Goal: Information Seeking & Learning: Learn about a topic

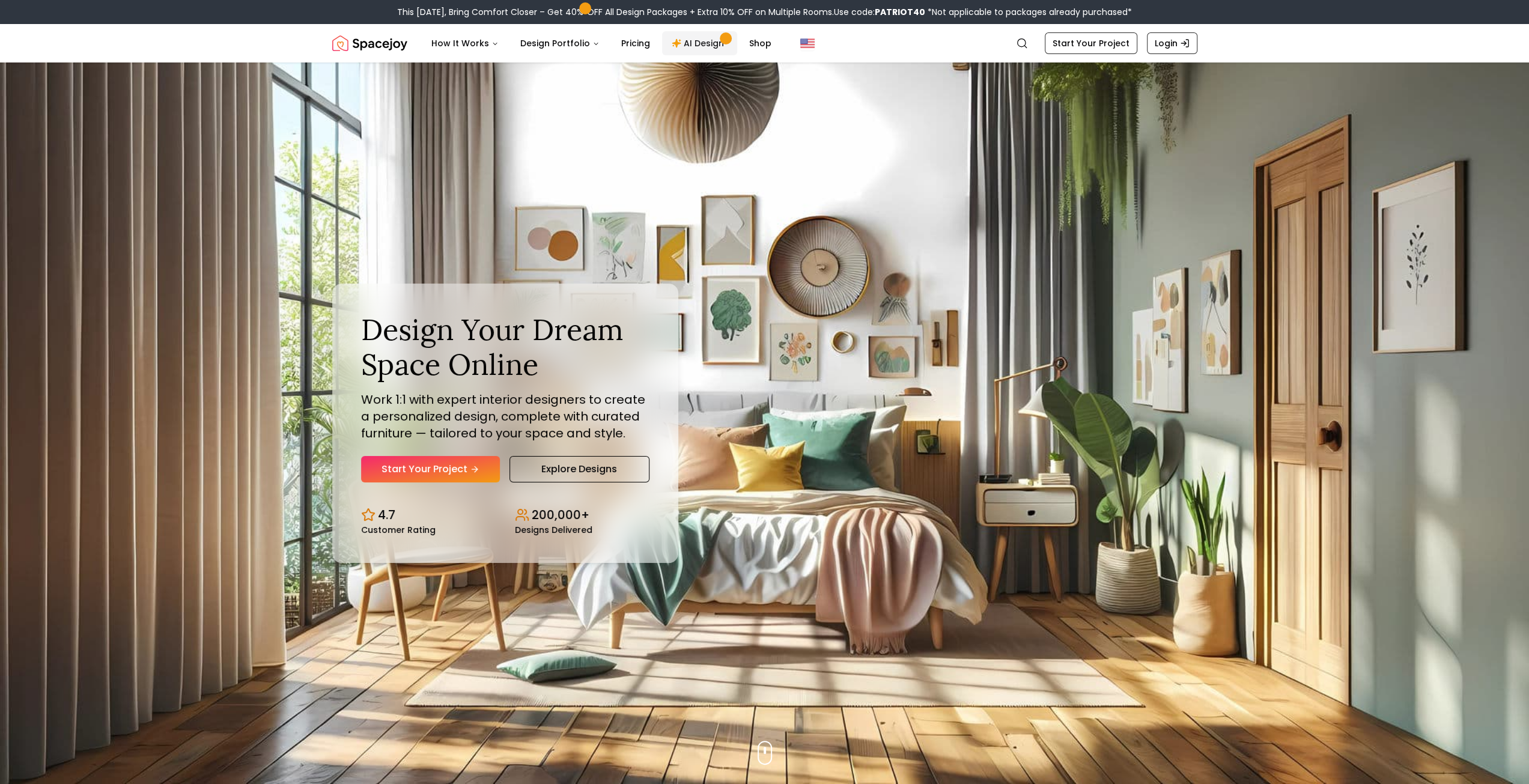
click at [675, 51] on link "AI Design" at bounding box center [700, 43] width 75 height 24
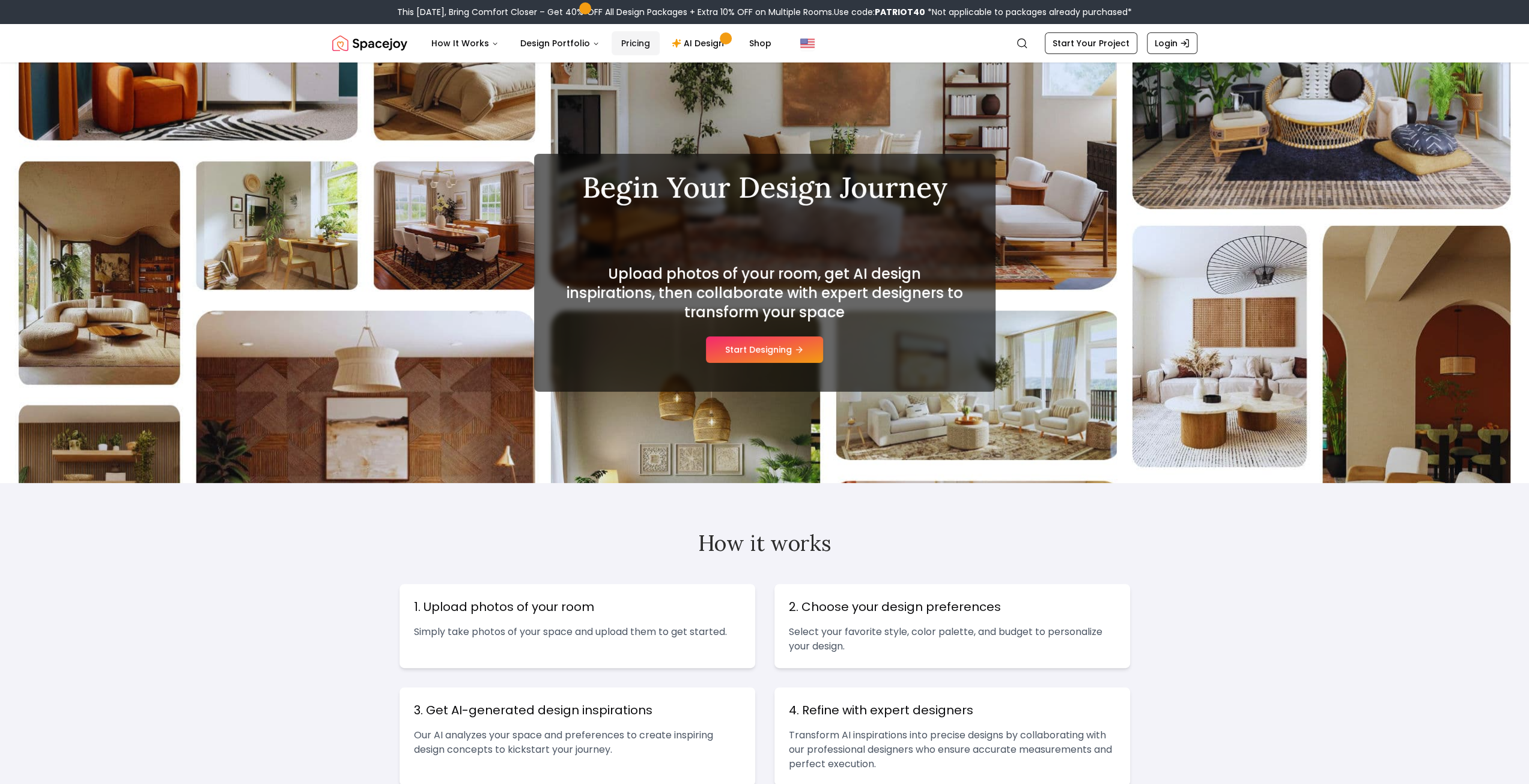
click at [630, 41] on link "Pricing" at bounding box center [635, 43] width 48 height 24
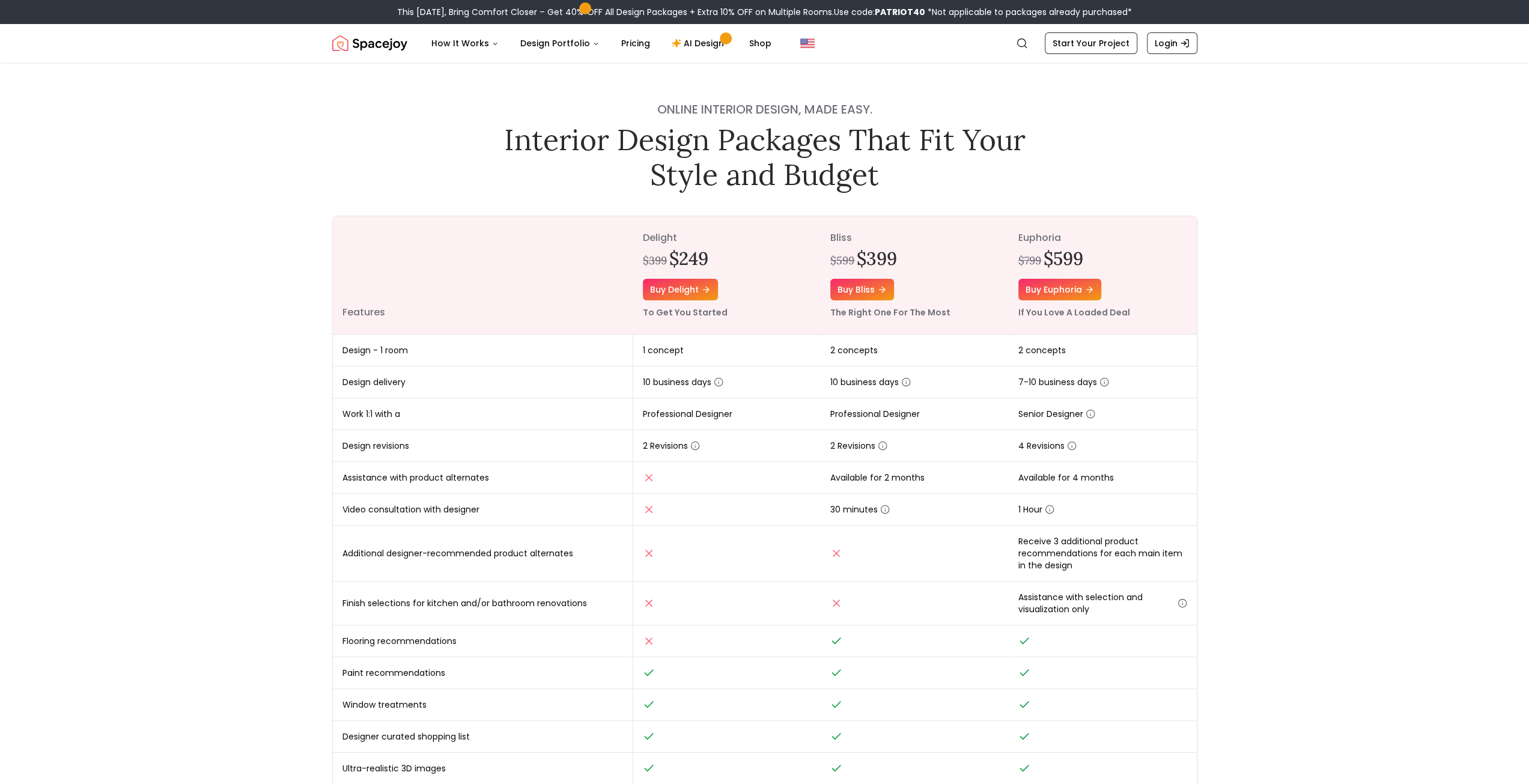
drag, startPoint x: 877, startPoint y: 127, endPoint x: 802, endPoint y: 121, distance: 75.2
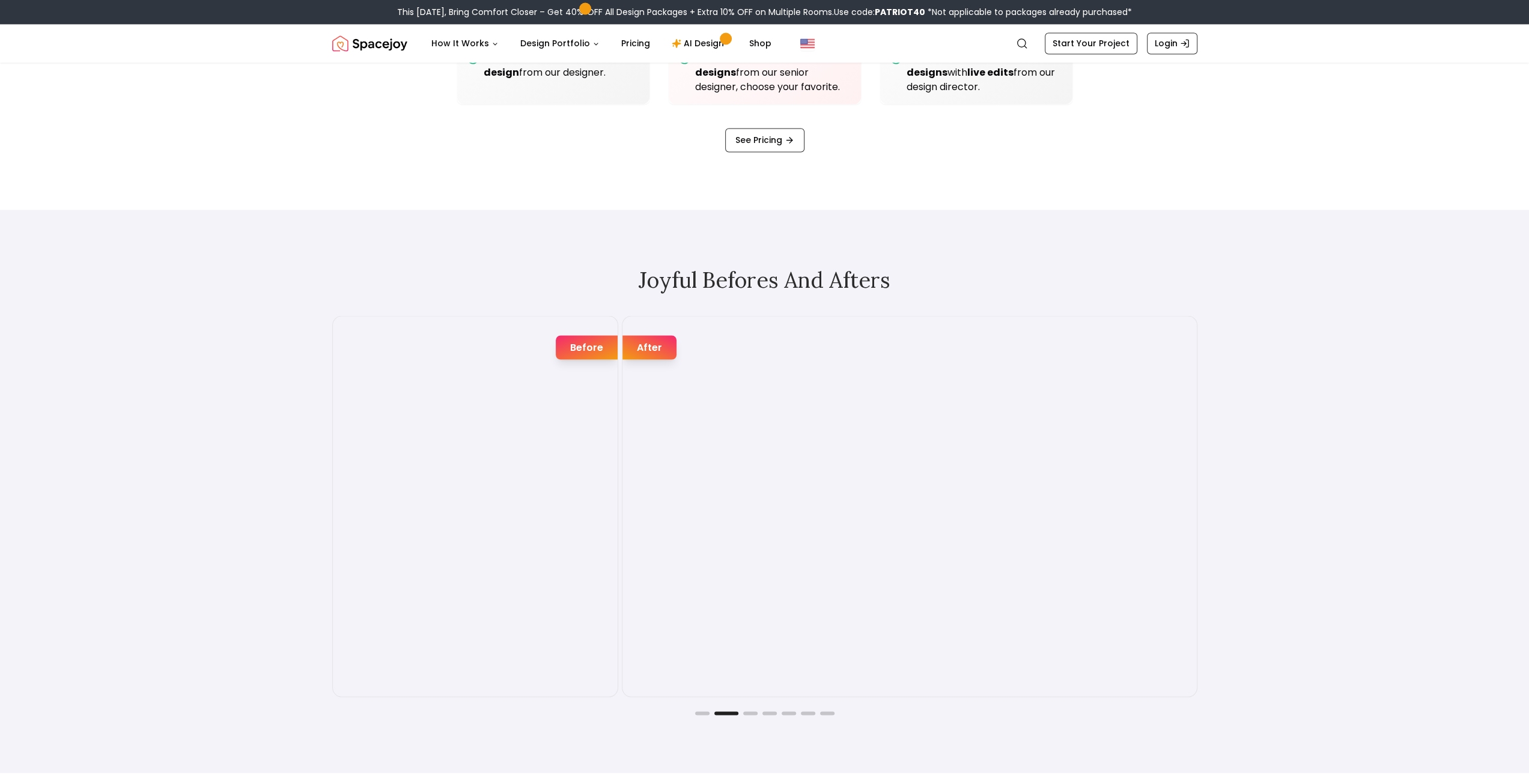
scroll to position [2102, 0]
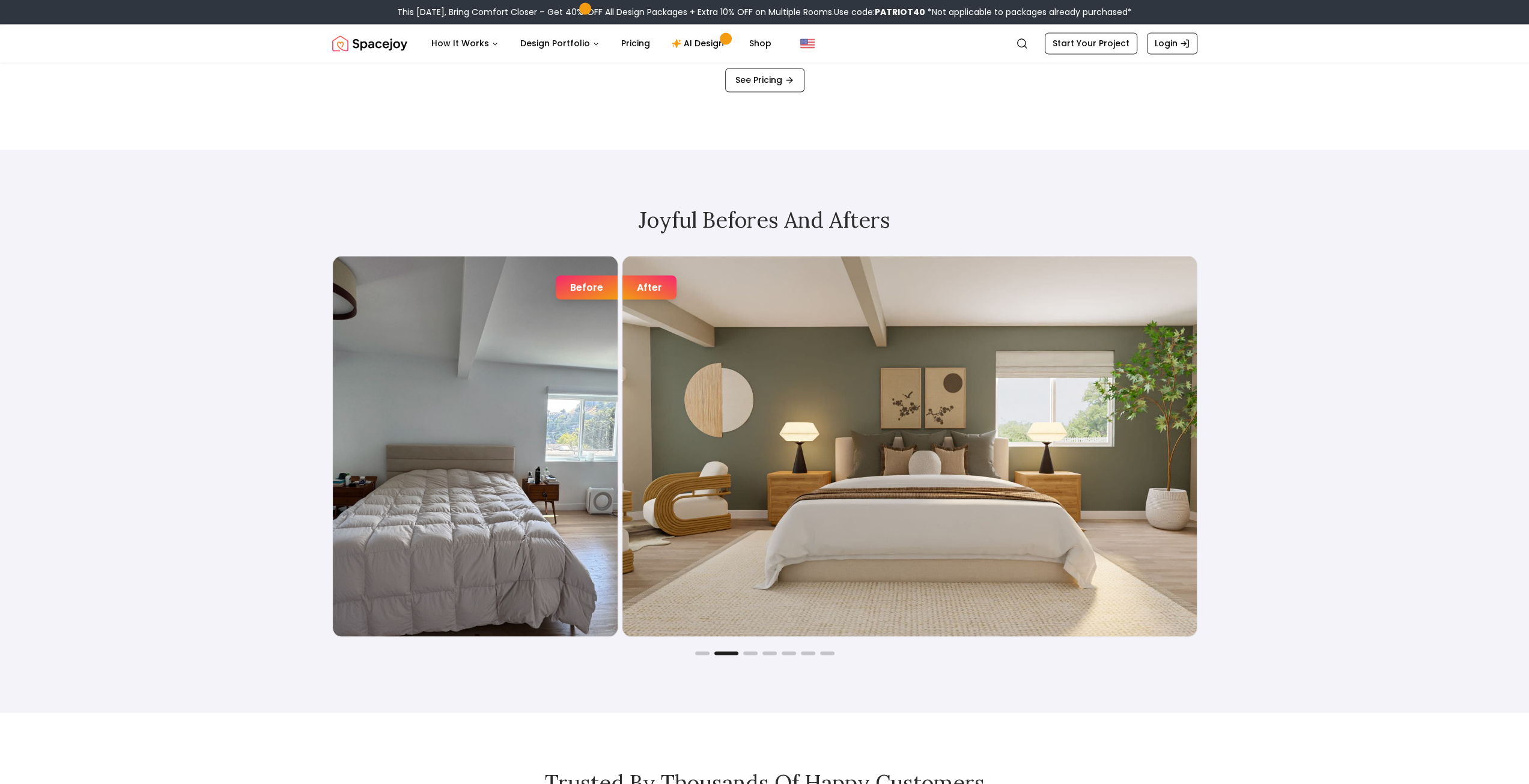
click at [920, 439] on img "2 / 7" at bounding box center [909, 447] width 574 height 380
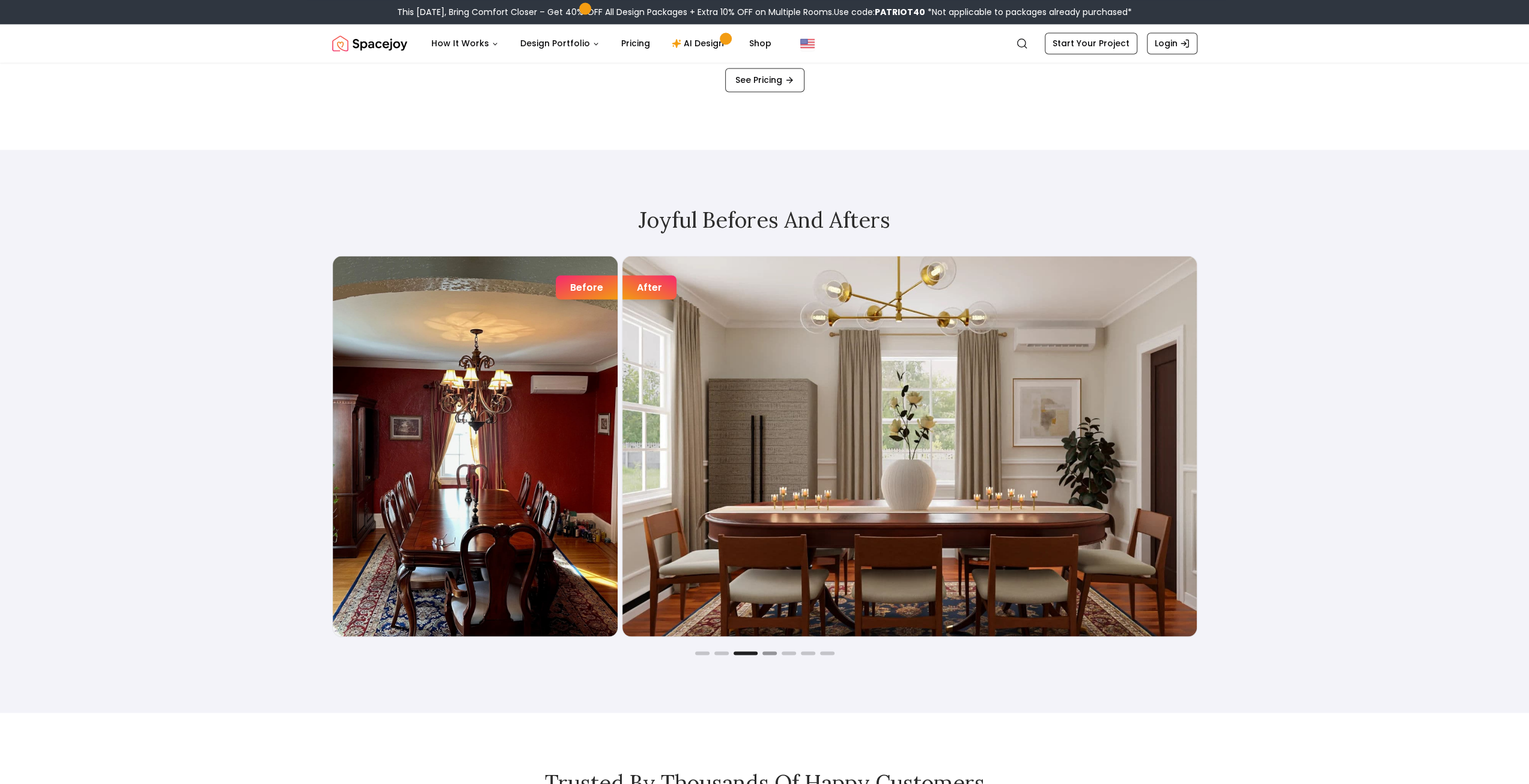
click at [766, 653] on button "Go to slide 4" at bounding box center [770, 653] width 14 height 4
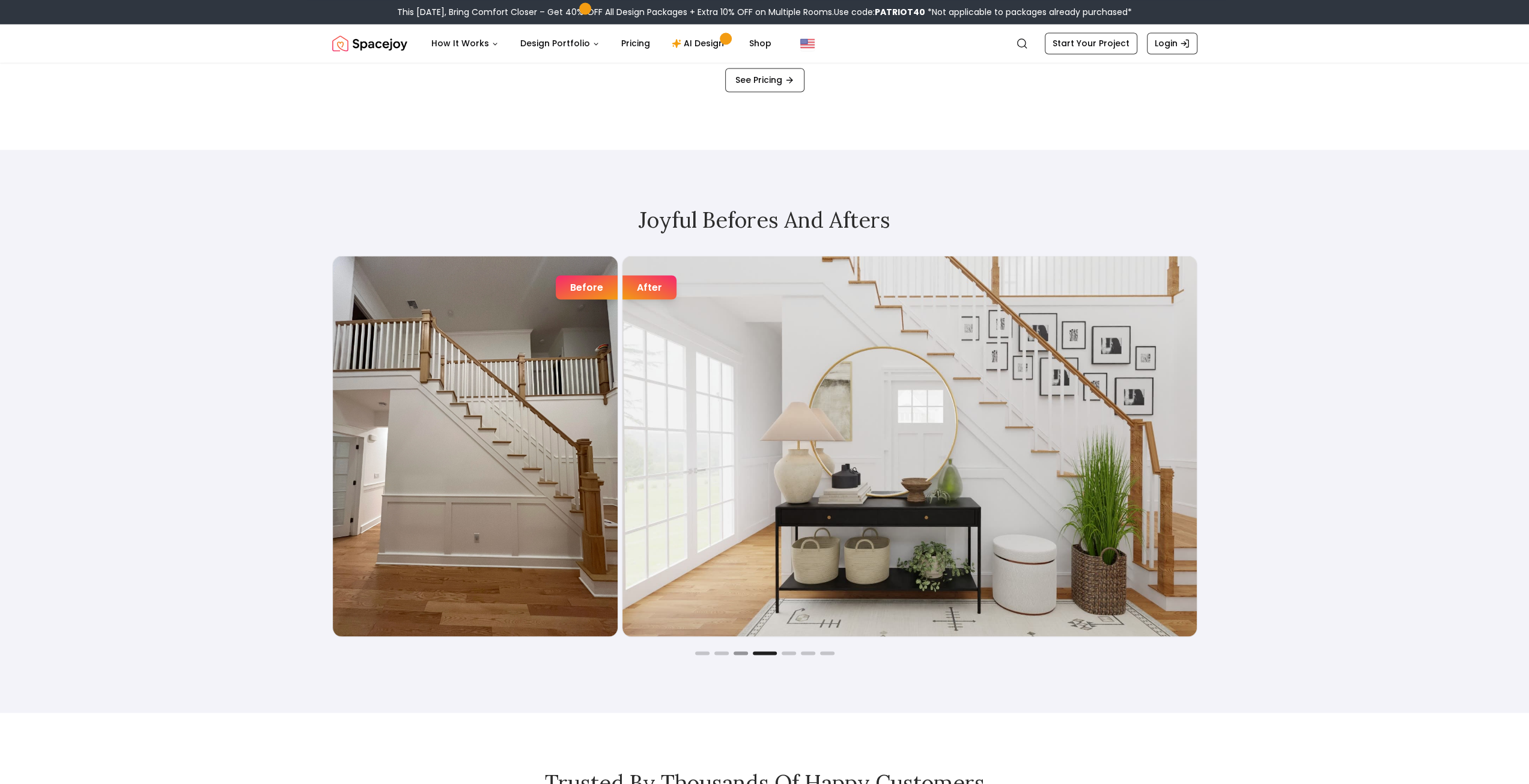
click at [739, 653] on button "Go to slide 3" at bounding box center [740, 653] width 14 height 4
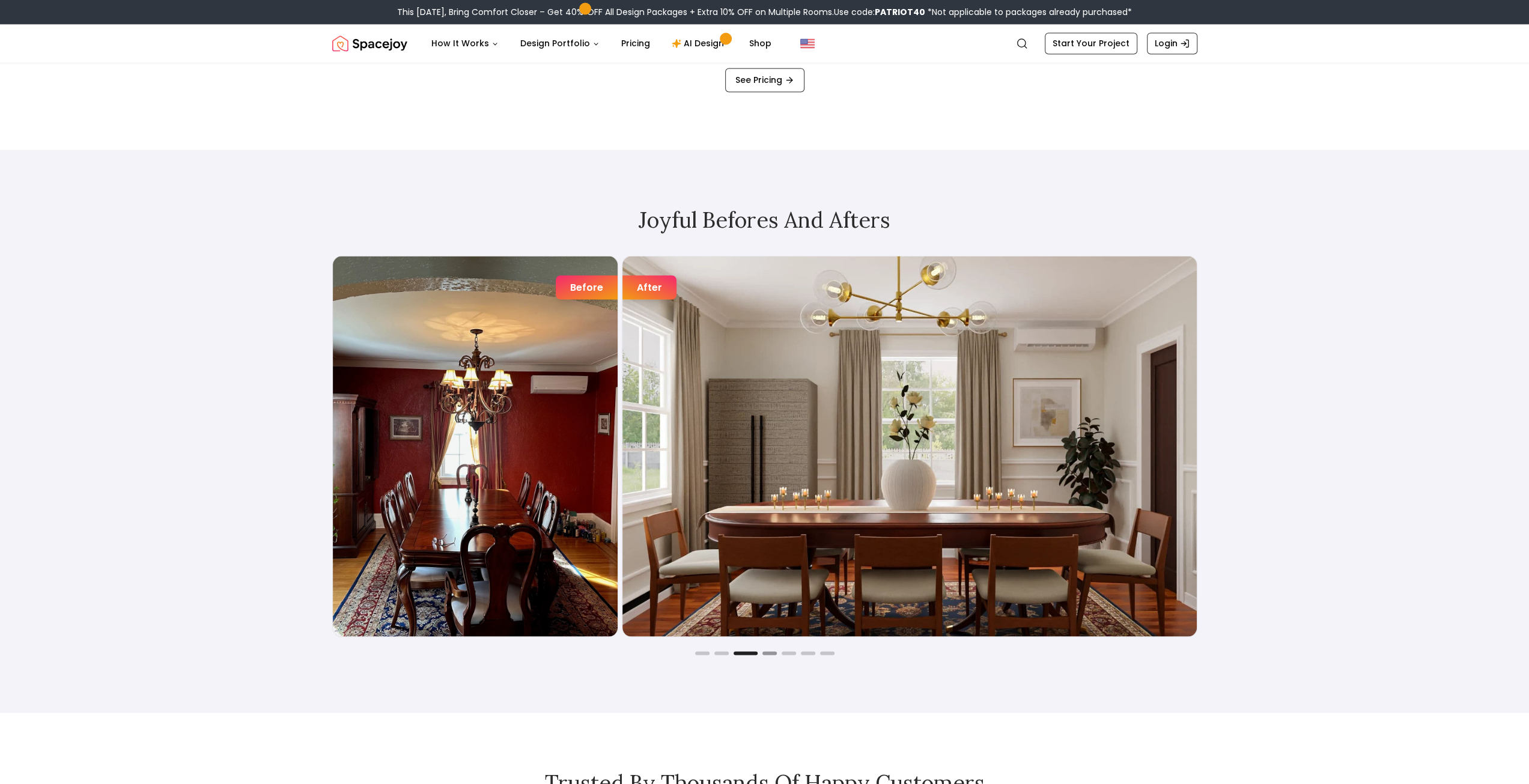
click at [770, 654] on button "Go to slide 4" at bounding box center [770, 653] width 14 height 4
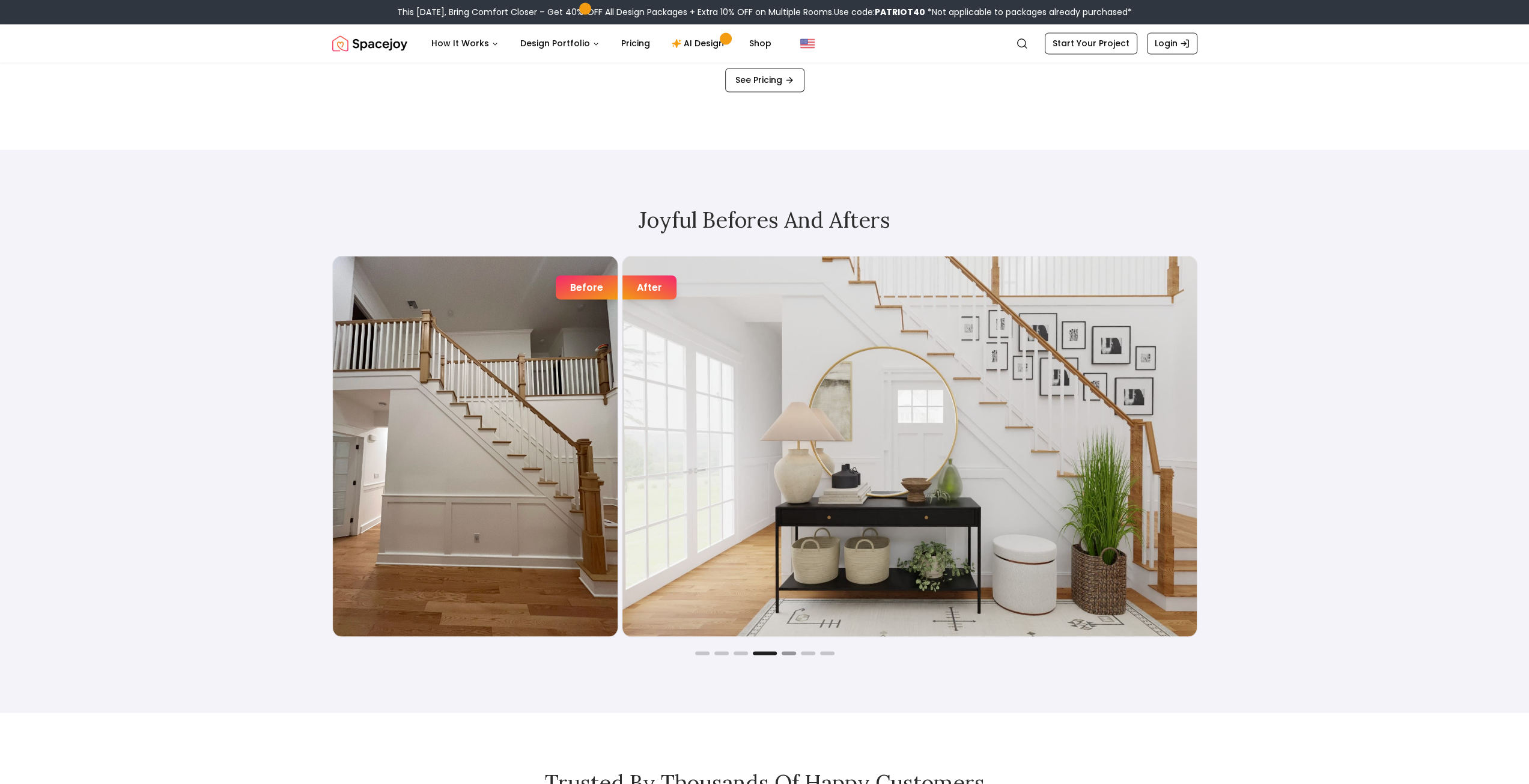
click at [792, 654] on button "Go to slide 5" at bounding box center [789, 653] width 14 height 4
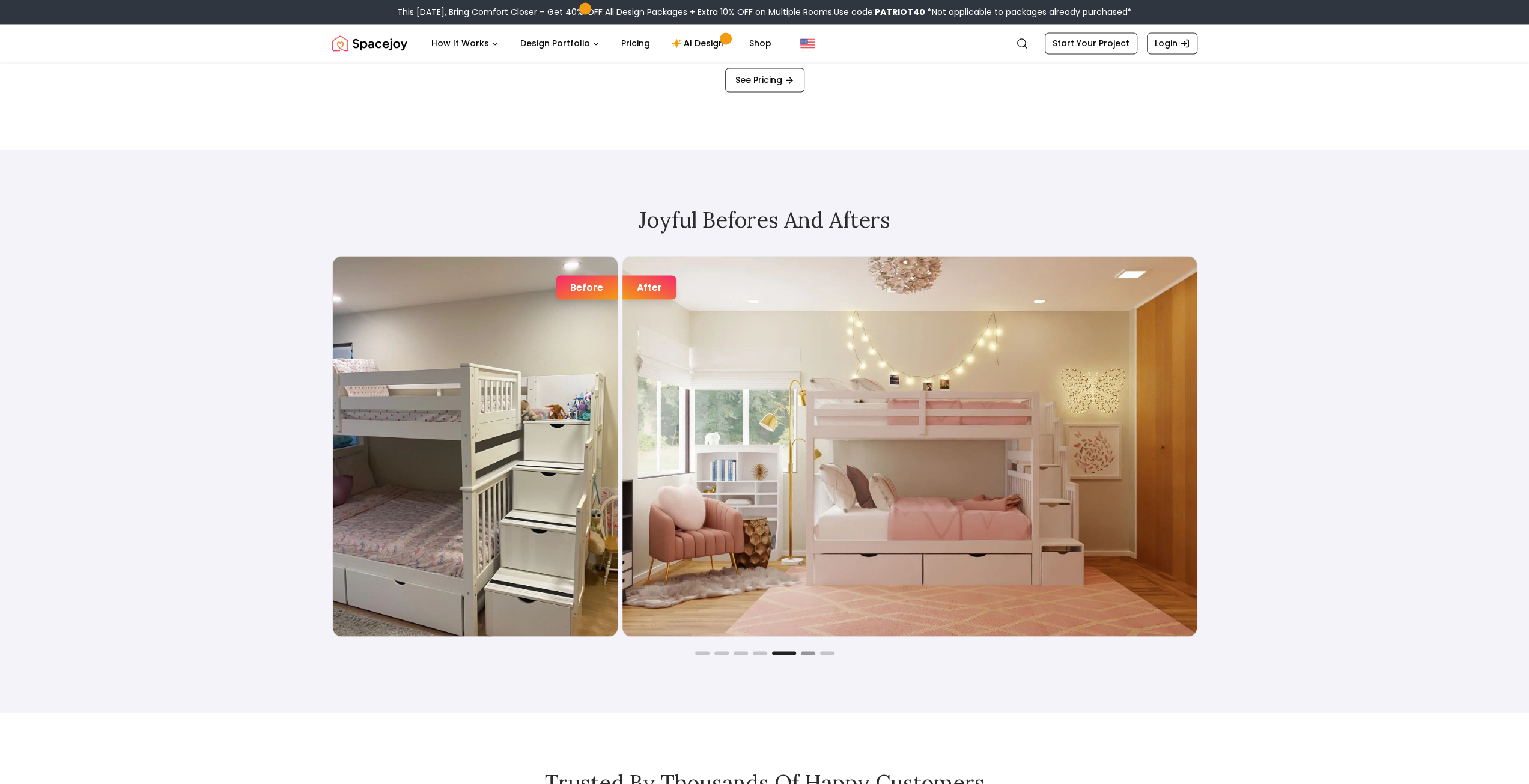
click at [805, 653] on button "Go to slide 6" at bounding box center [808, 653] width 14 height 4
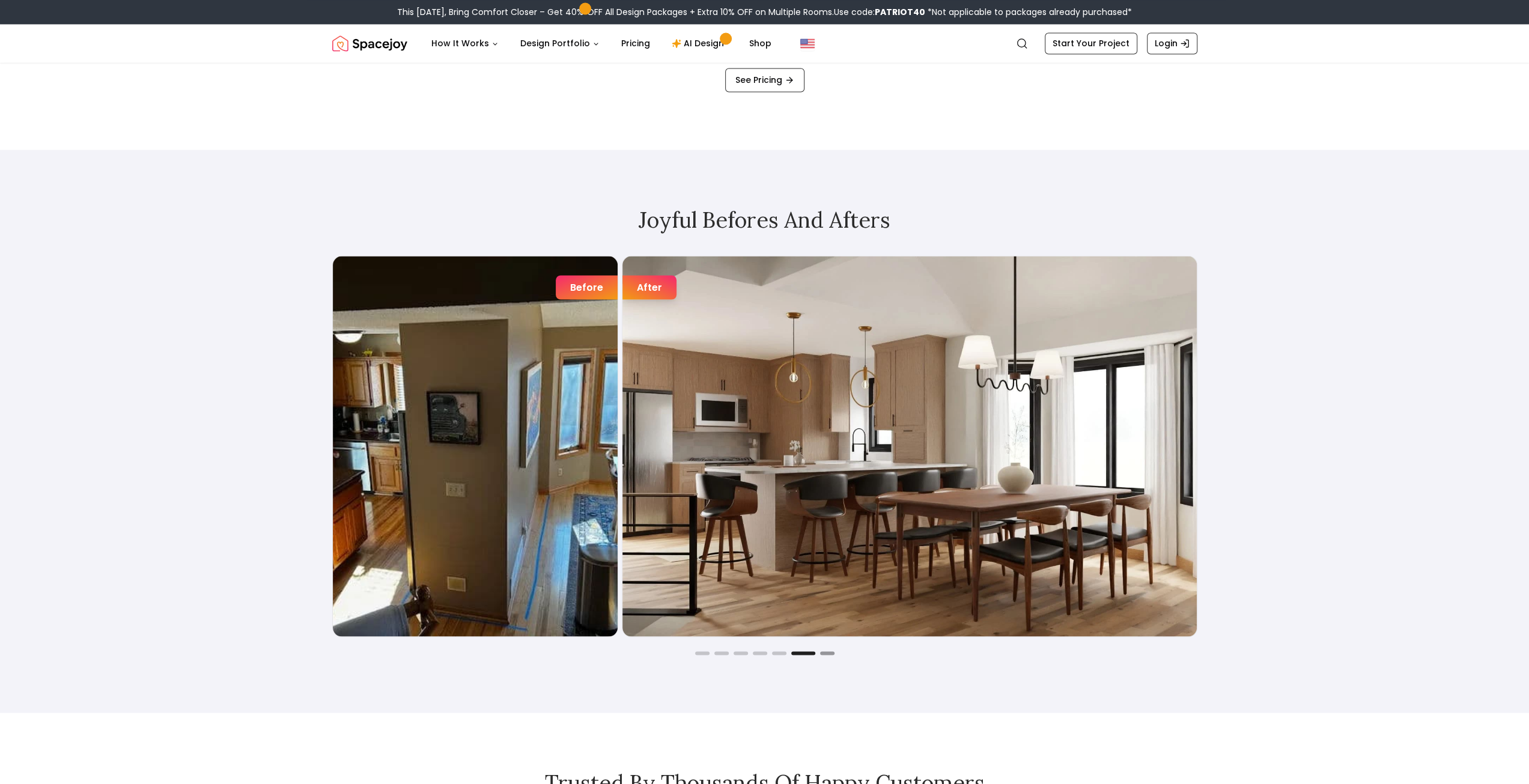
click at [825, 654] on button "Go to slide 7" at bounding box center [827, 653] width 14 height 4
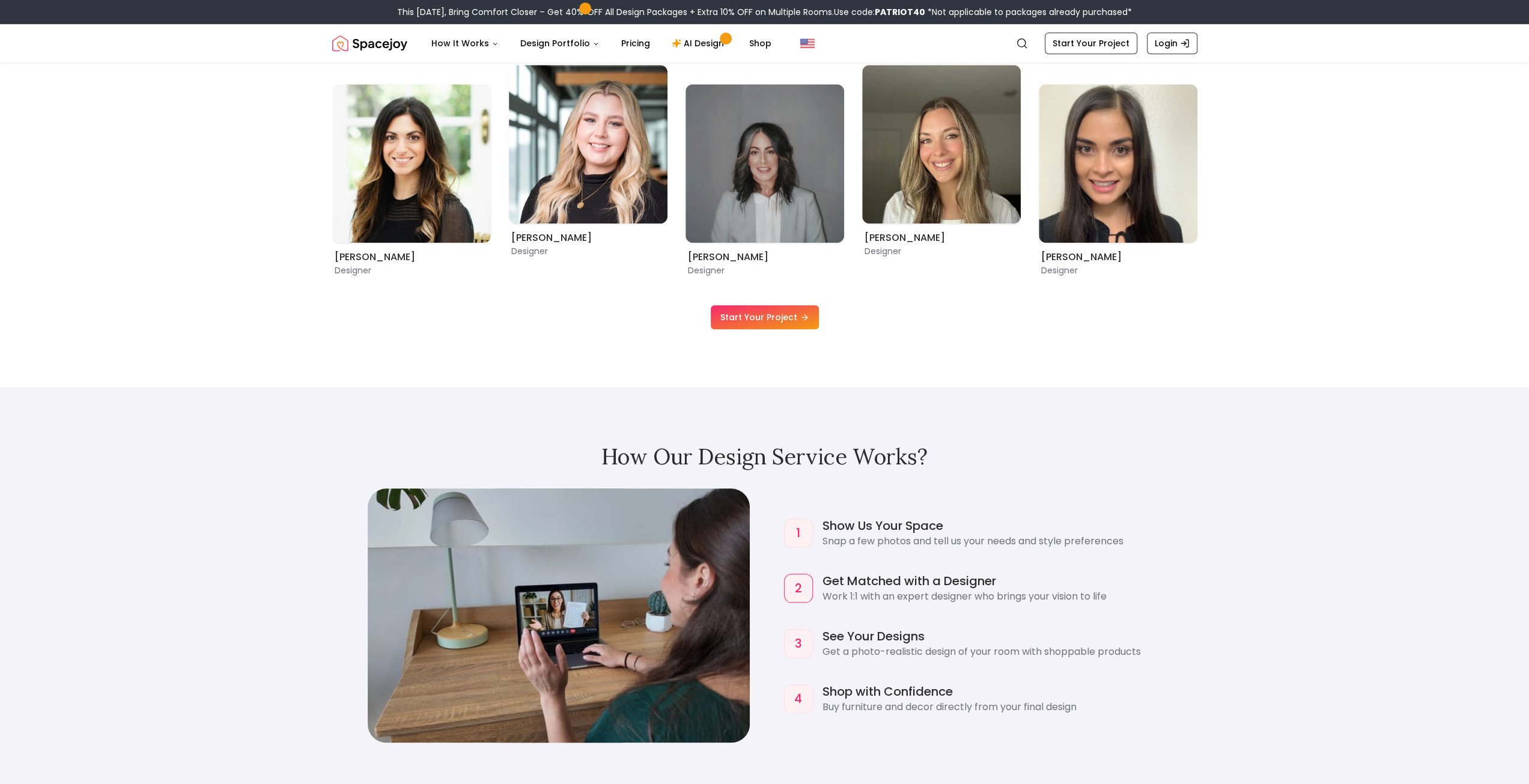
scroll to position [0, 0]
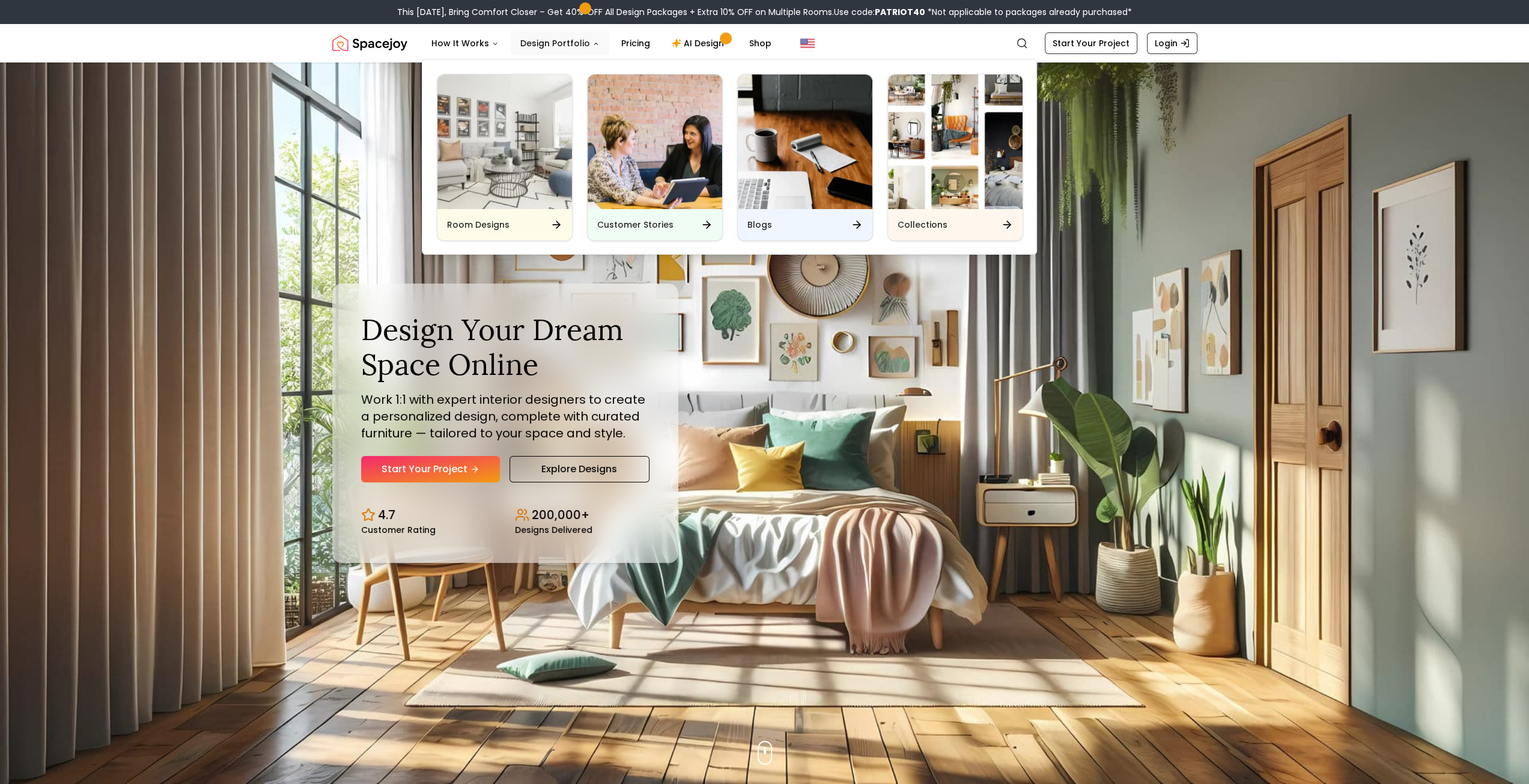
click at [571, 43] on button "Design Portfolio" at bounding box center [560, 43] width 99 height 24
